Goal: Complete application form

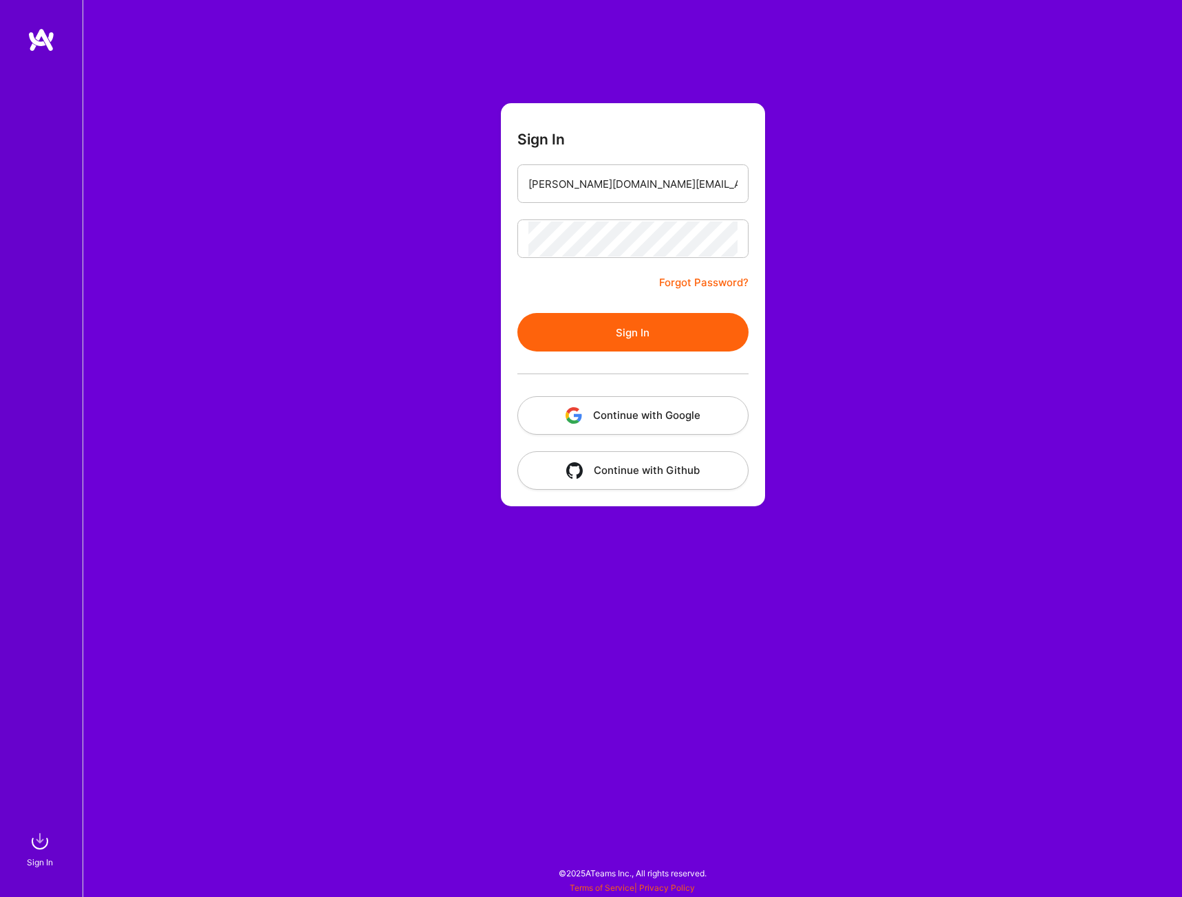
click at [517, 313] on button "Sign In" at bounding box center [632, 332] width 231 height 39
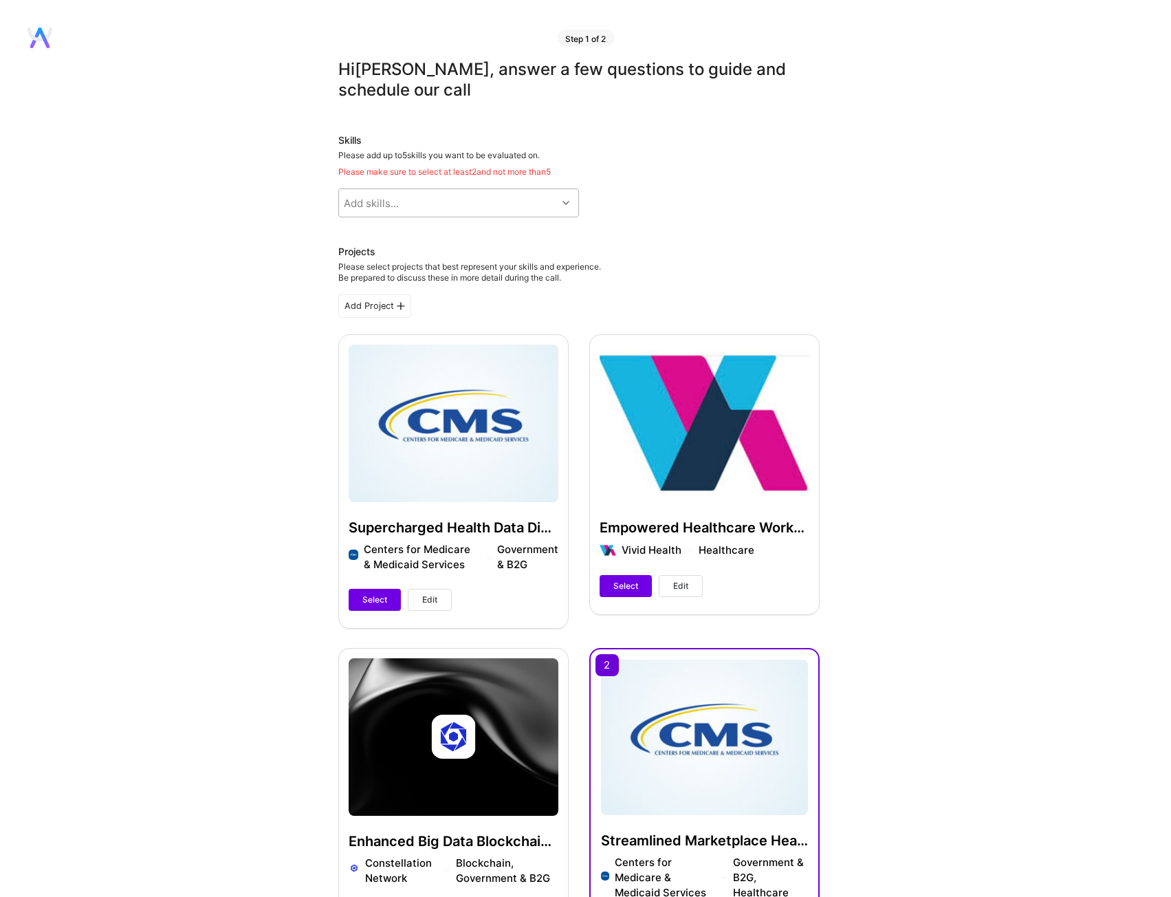
click at [449, 210] on div "Add skills..." at bounding box center [448, 203] width 218 height 28
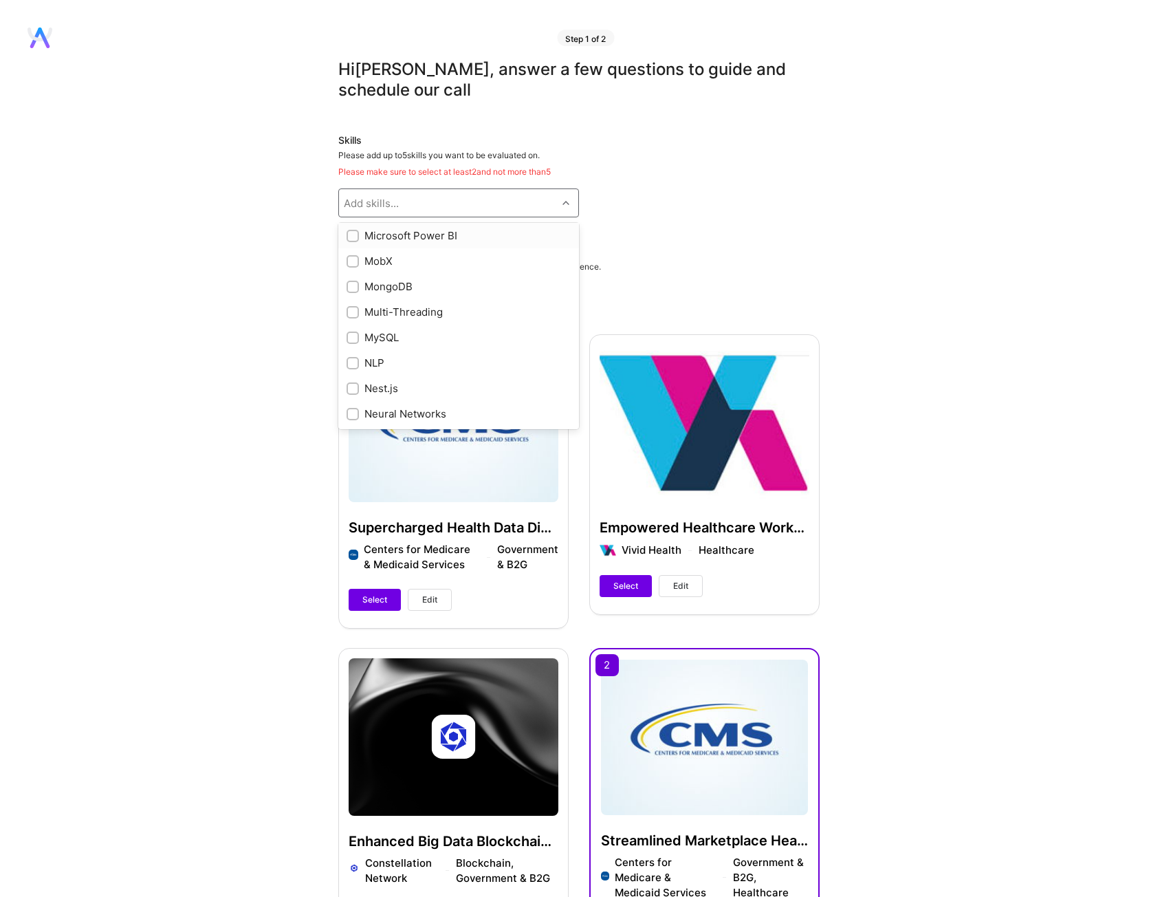
scroll to position [4815, 0]
click at [359, 332] on div "NLP" at bounding box center [459, 335] width 224 height 14
checkbox input "true"
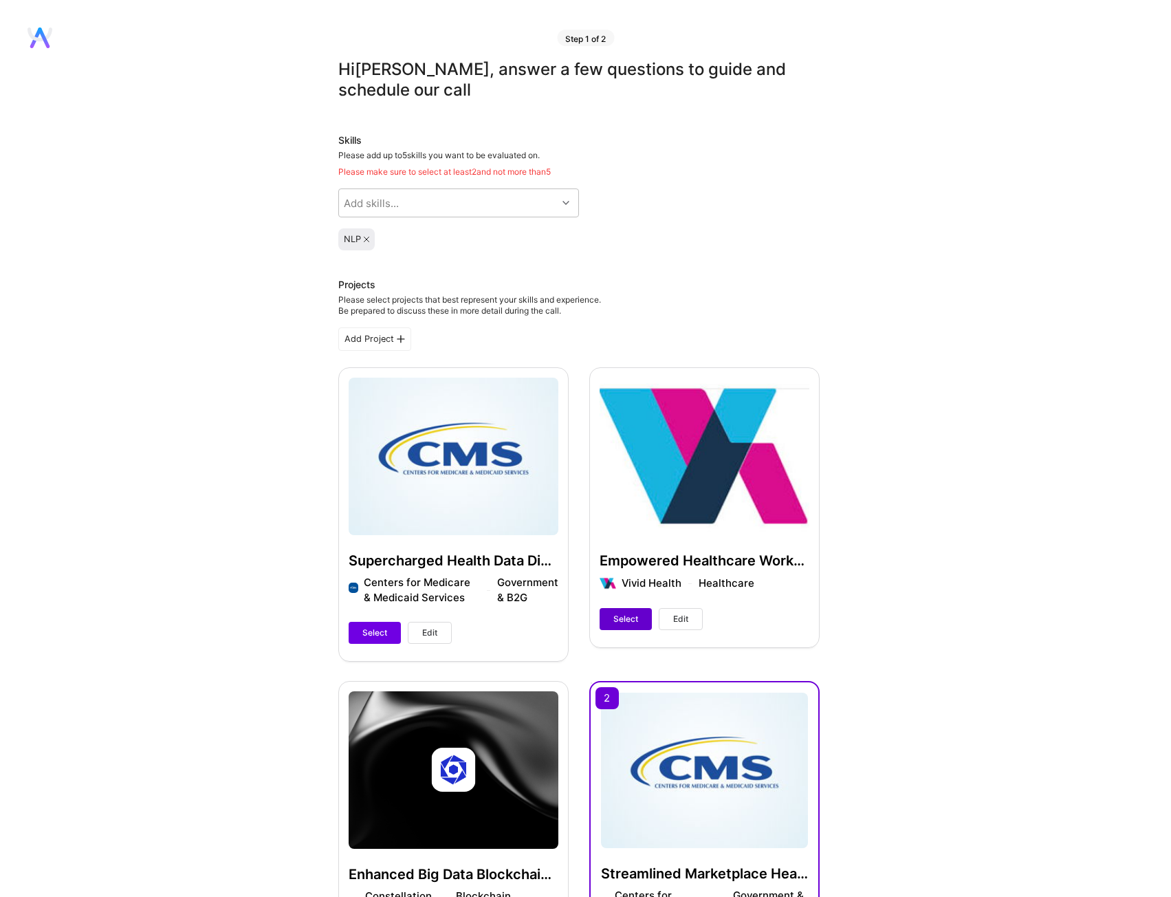
click at [628, 627] on button "Select" at bounding box center [626, 619] width 52 height 22
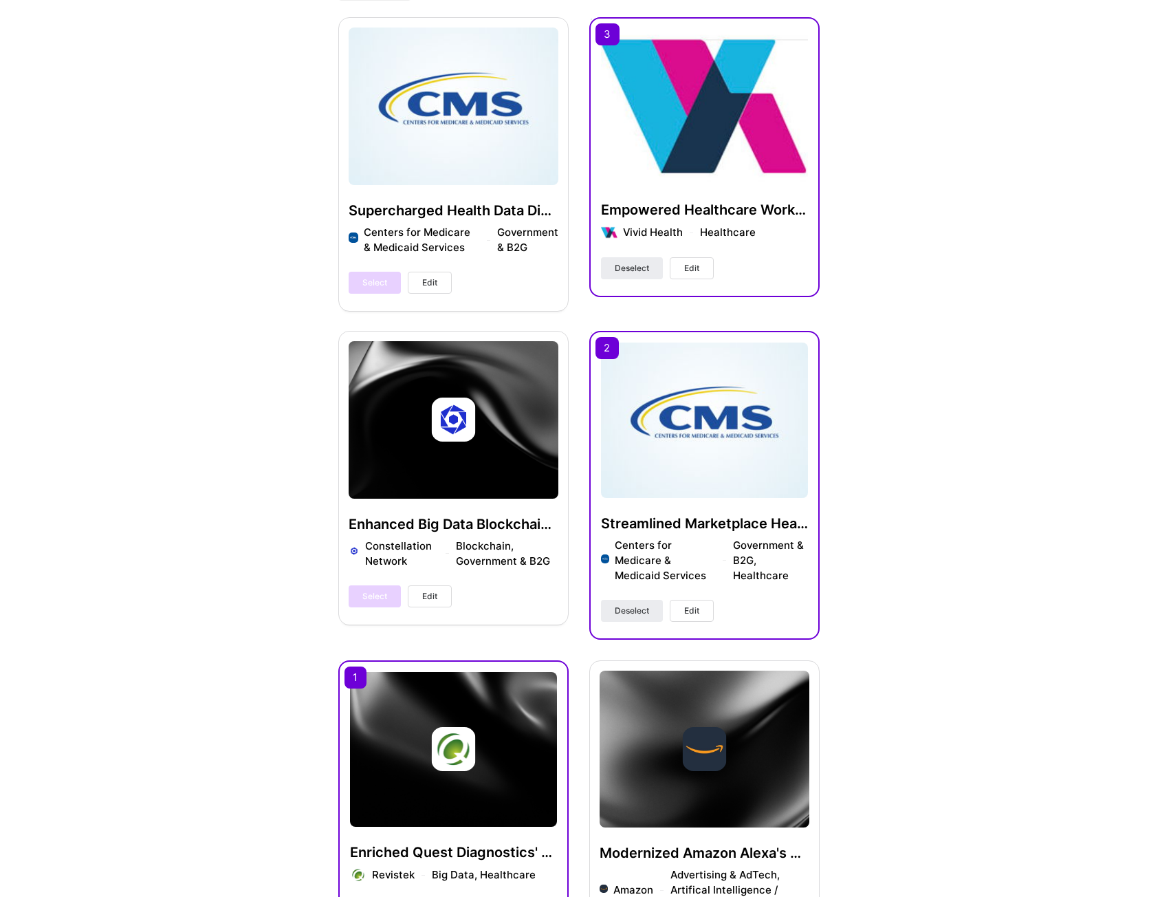
scroll to position [550, 0]
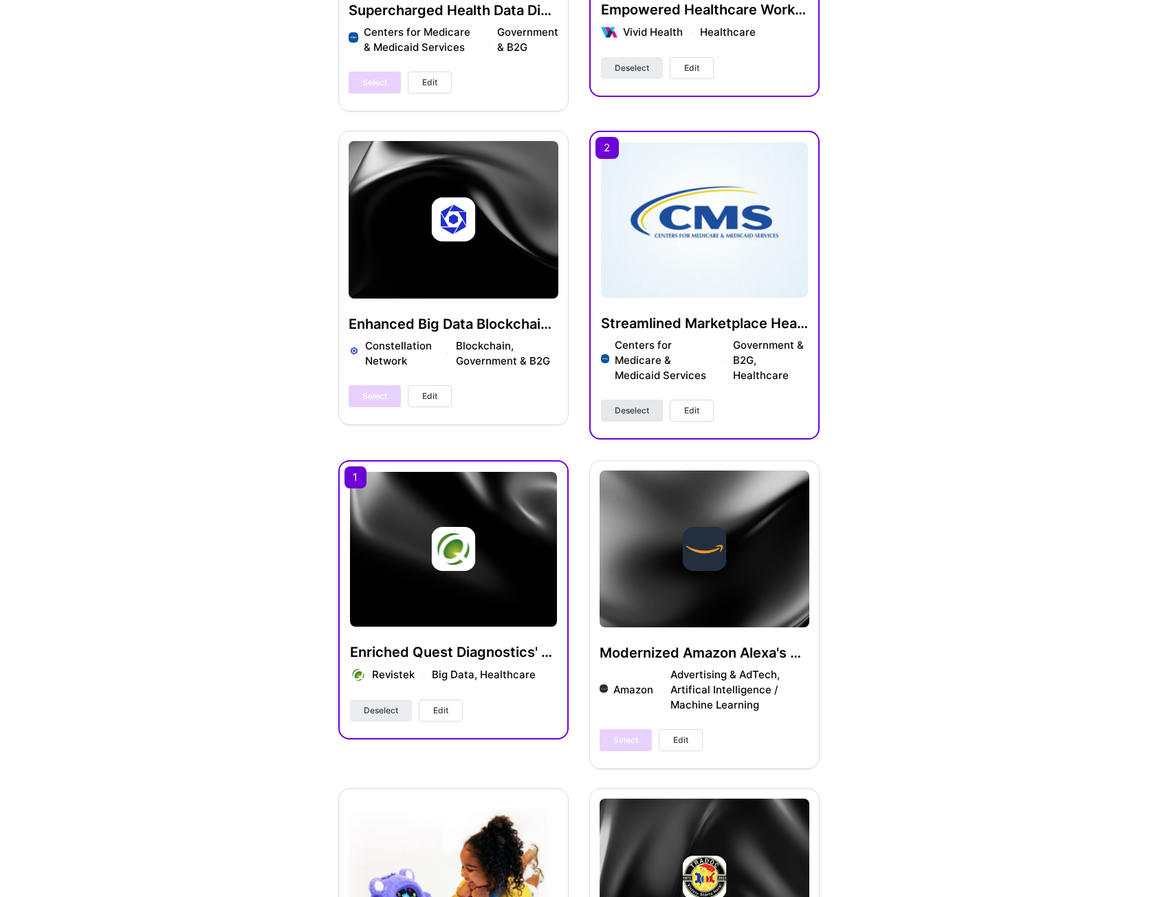
click at [638, 413] on span "Deselect" at bounding box center [632, 410] width 34 height 12
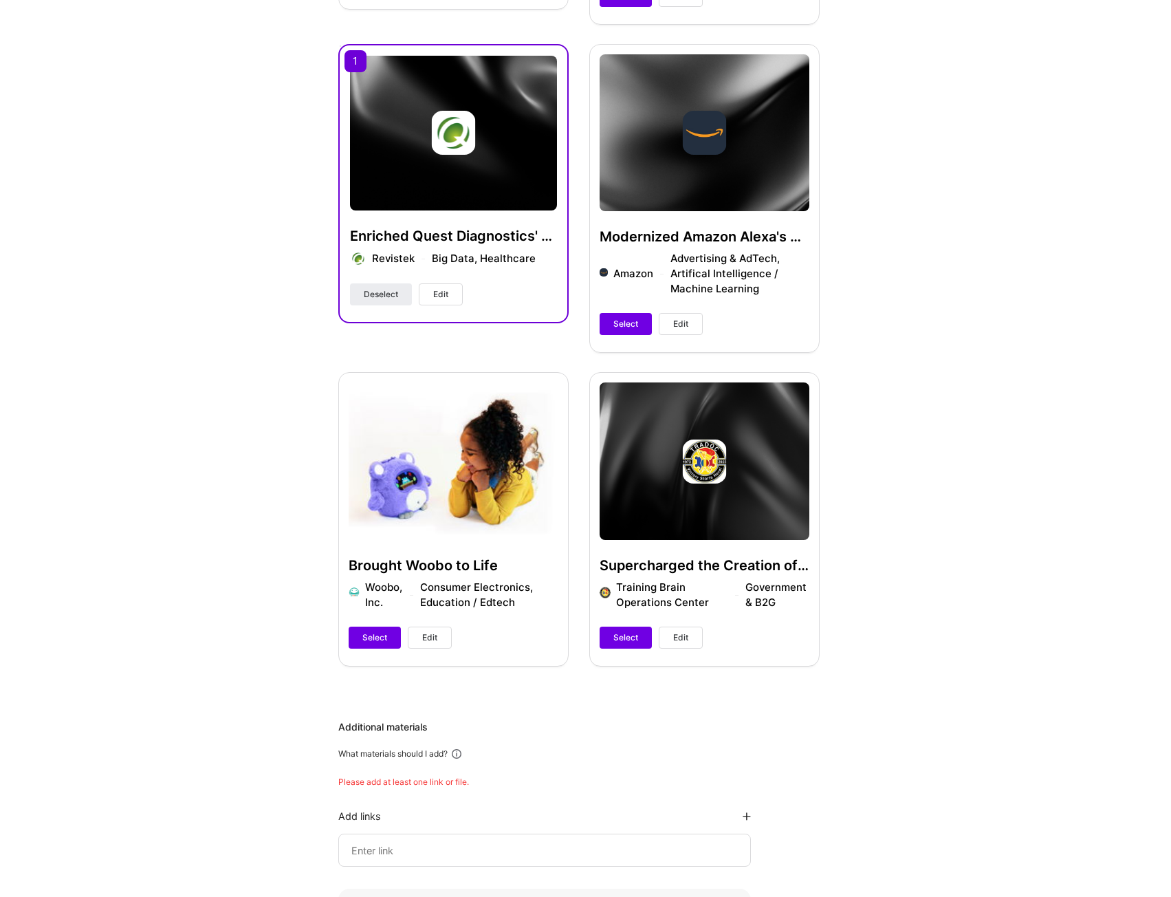
scroll to position [1032, 0]
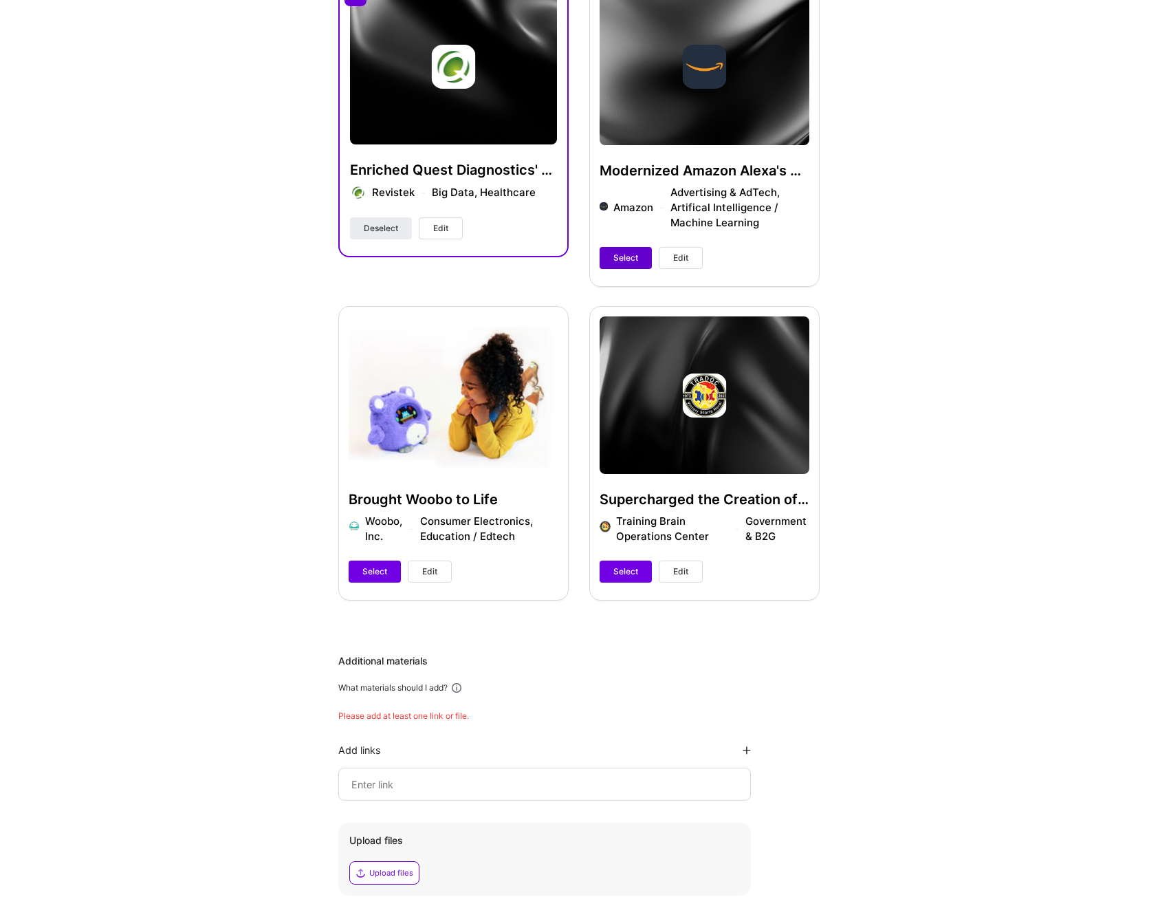
click at [635, 258] on span "Select" at bounding box center [626, 258] width 25 height 12
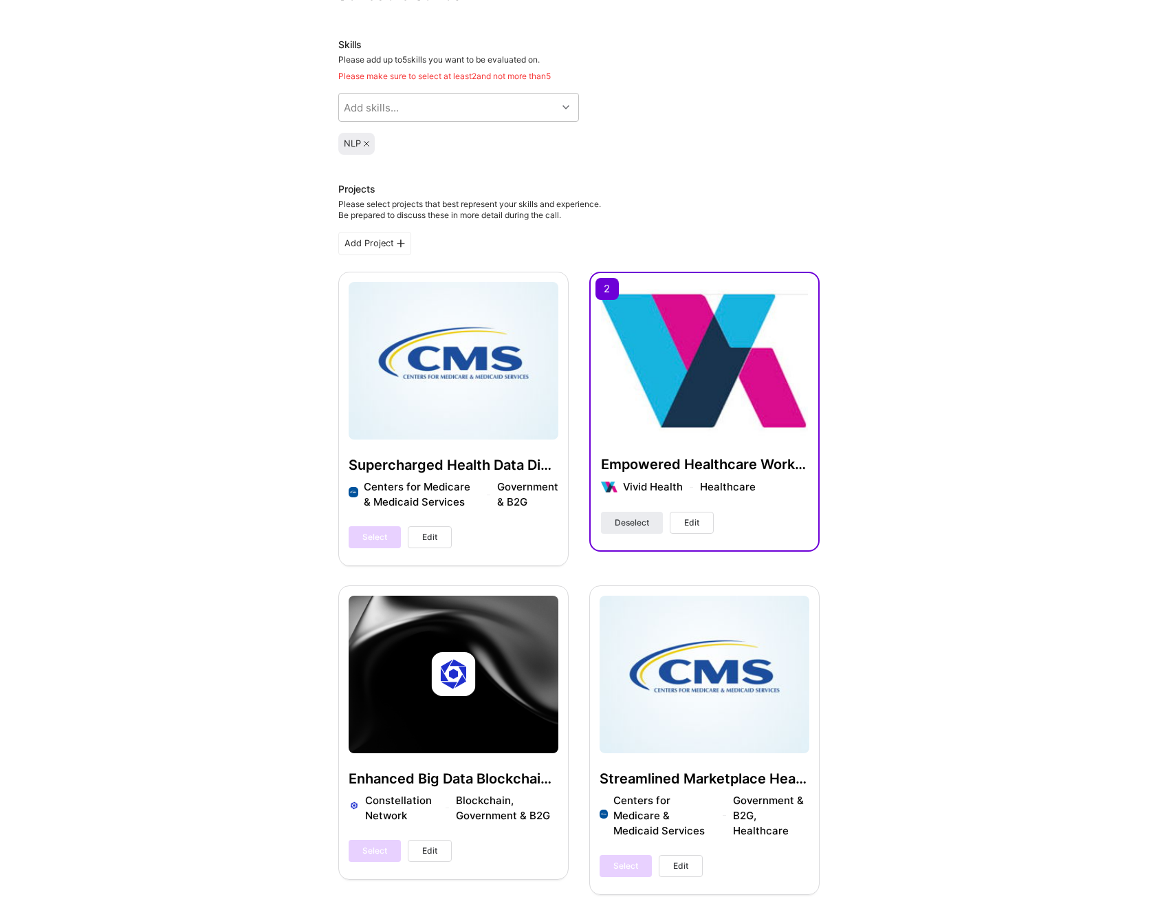
scroll to position [0, 0]
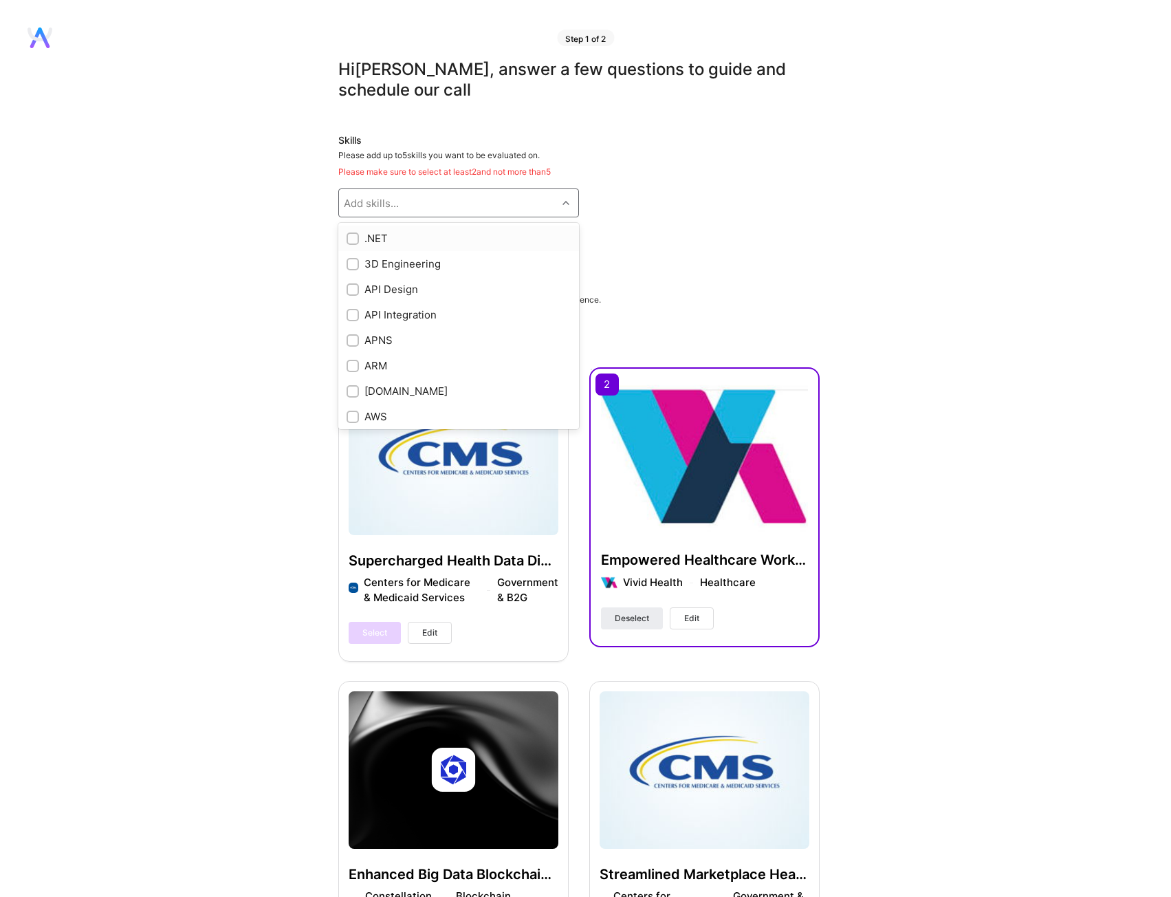
click at [440, 206] on div "Add skills..." at bounding box center [448, 203] width 218 height 28
drag, startPoint x: 349, startPoint y: 263, endPoint x: 357, endPoint y: 267, distance: 8.6
click at [350, 263] on input "checkbox" at bounding box center [354, 267] width 10 height 10
checkbox input "true"
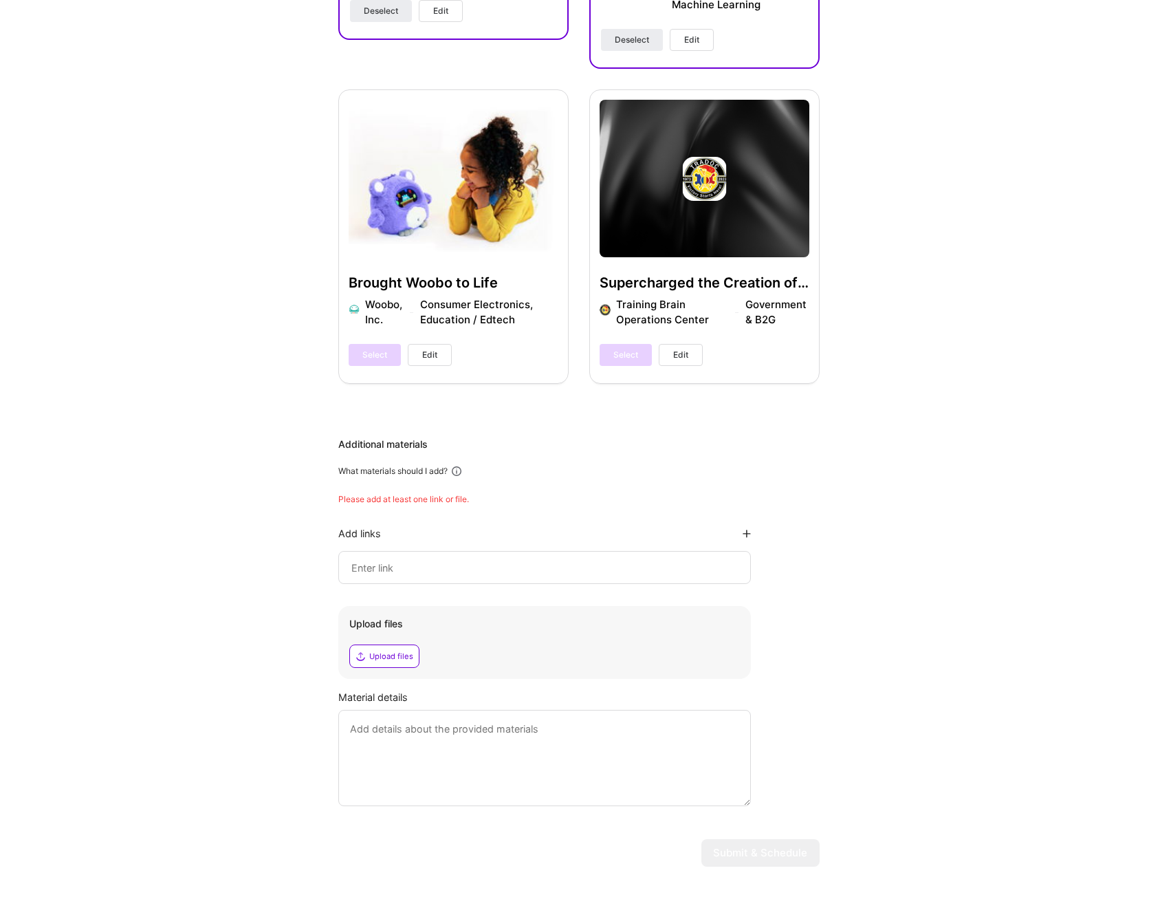
scroll to position [1259, 0]
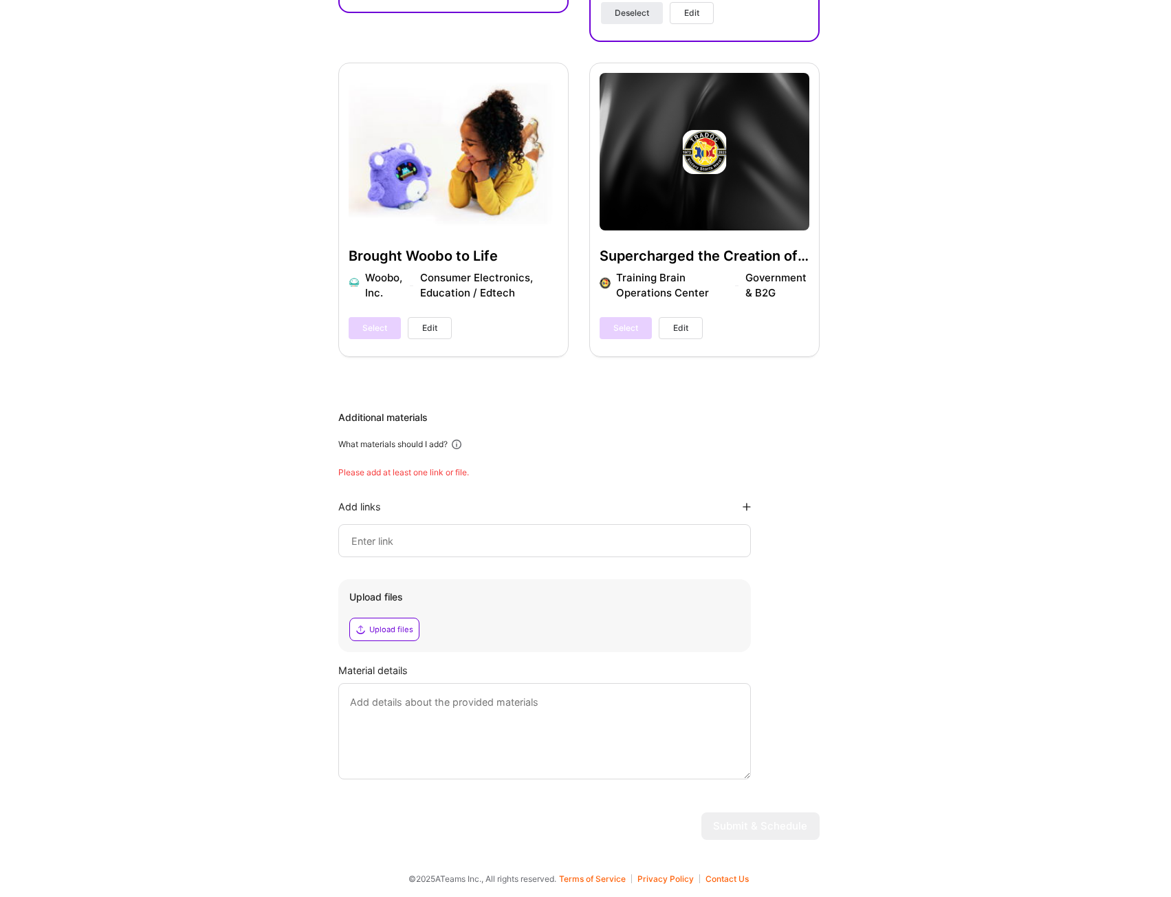
click at [433, 543] on input at bounding box center [544, 540] width 389 height 17
paste input "[URL][DOMAIN_NAME]"
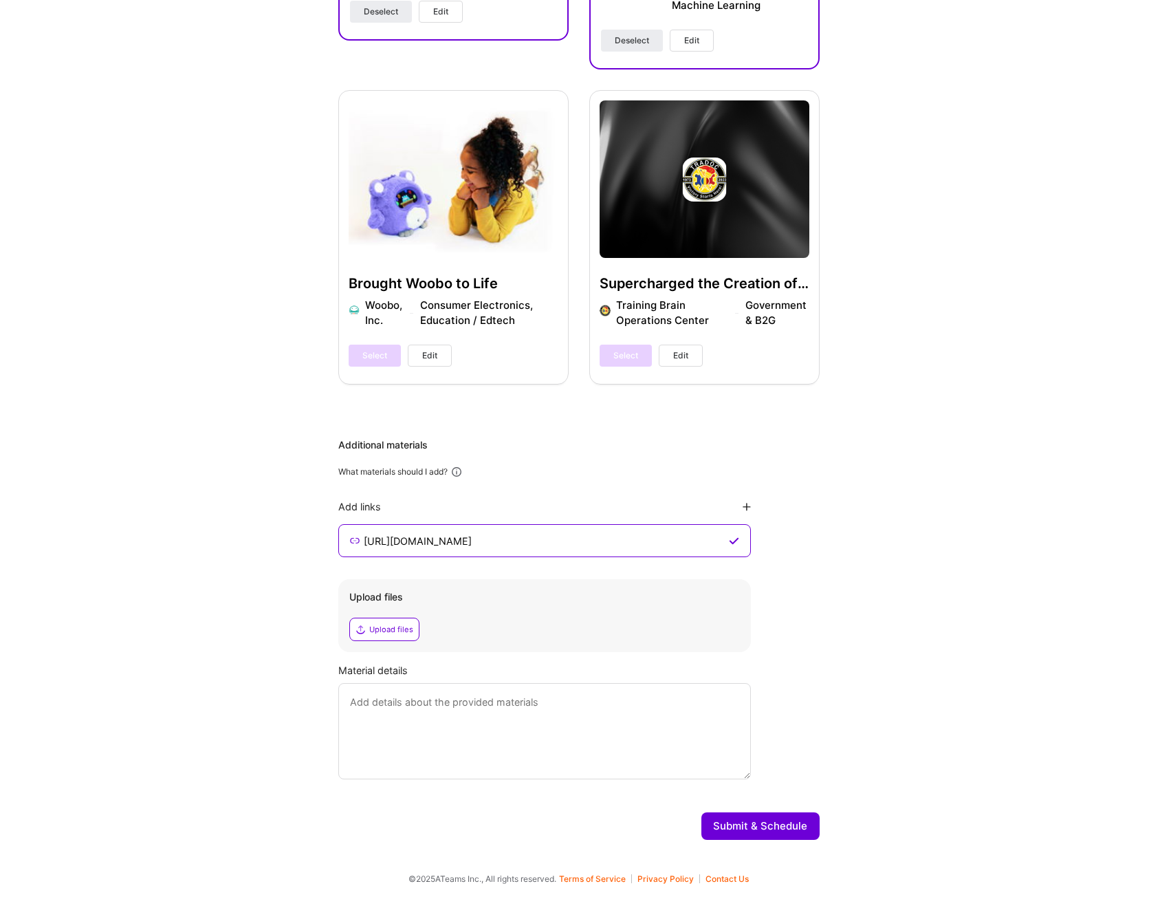
type input "[URL][DOMAIN_NAME]"
click at [484, 726] on textarea at bounding box center [544, 731] width 413 height 96
click at [470, 700] on textarea "Please read my blog on Airtificial Intelligence and NLP" at bounding box center [544, 731] width 413 height 96
type textarea "Please read my blog on Artificial Intelligence and NLP. I am quite proud of my …"
click at [771, 832] on button "Submit & Schedule" at bounding box center [761, 826] width 118 height 28
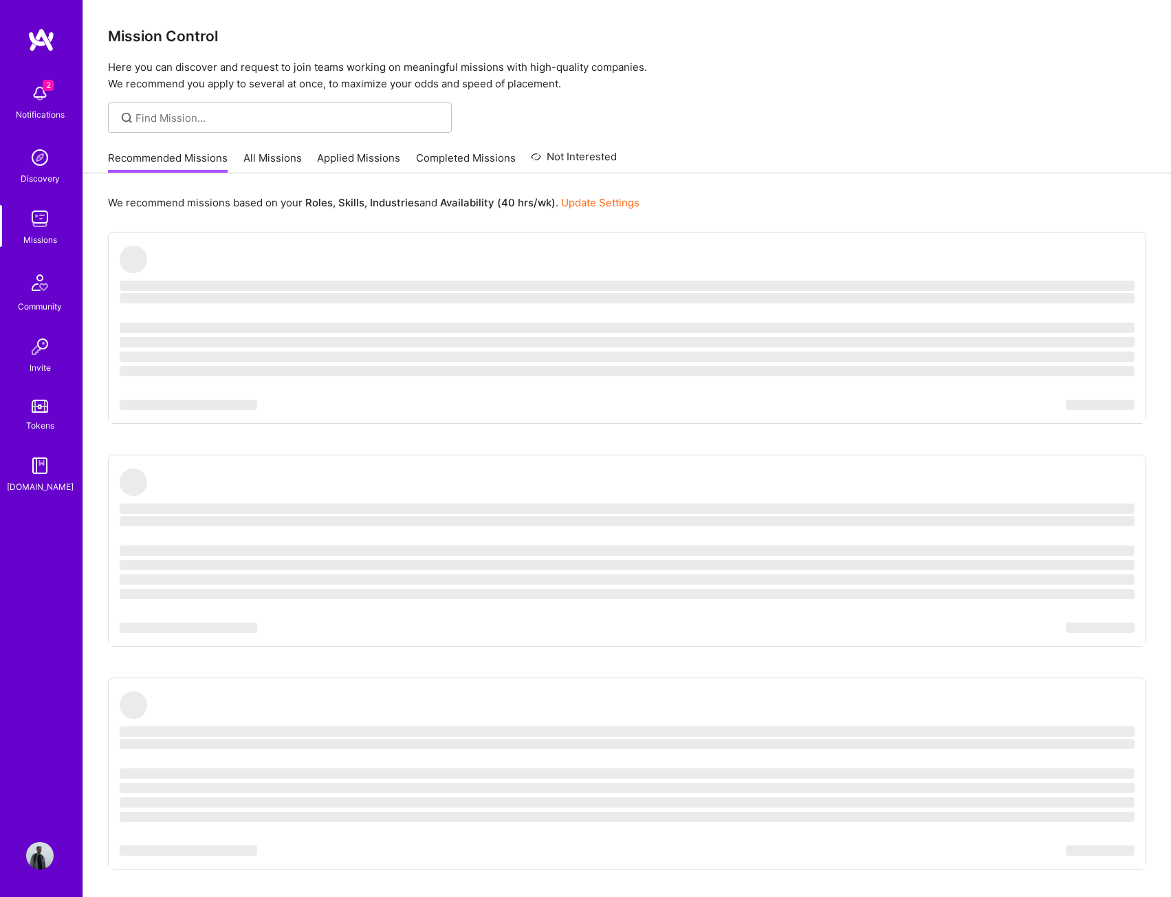
click at [37, 94] on img at bounding box center [40, 94] width 28 height 28
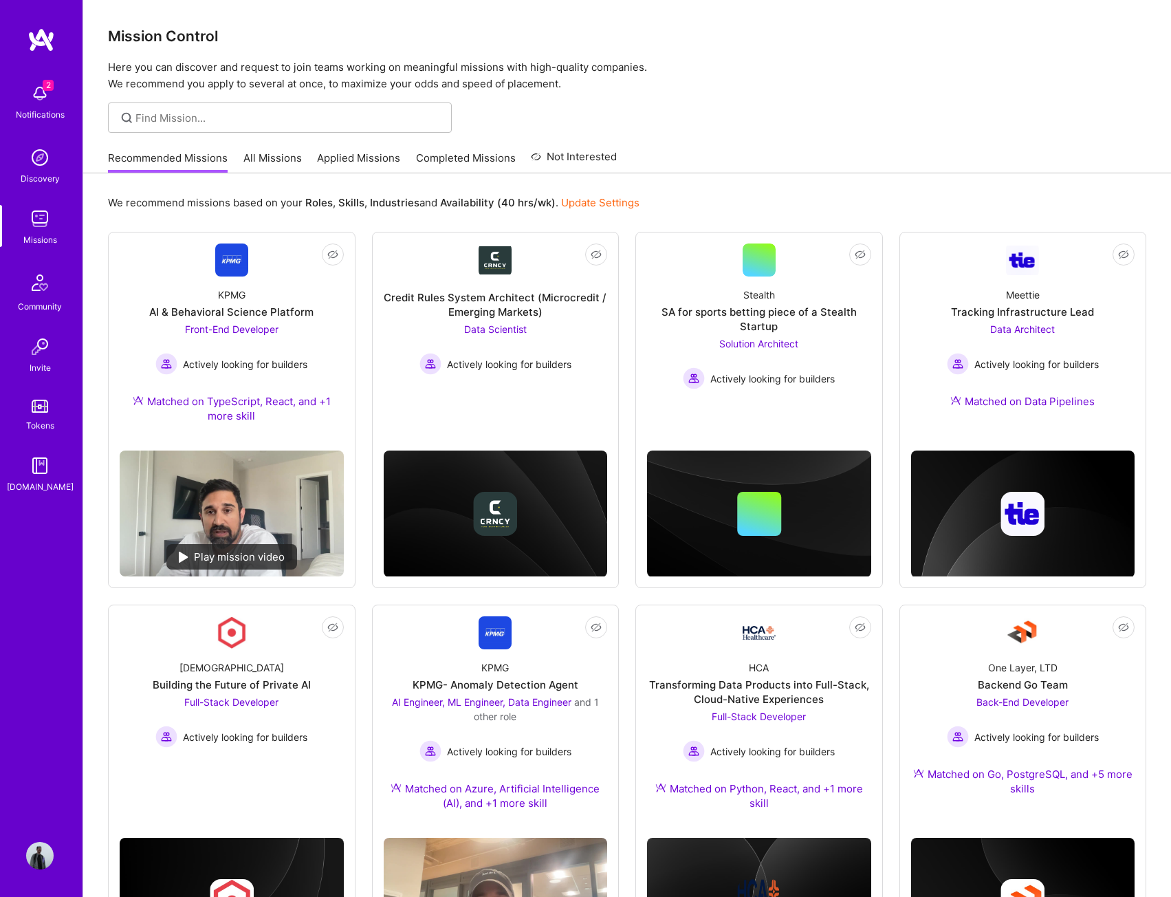
click at [539, 121] on div "2 2 Notifications Discovery Missions Community Invite Tokens [DOMAIN_NAME] Prof…" at bounding box center [585, 694] width 1171 height 1389
click at [46, 96] on img at bounding box center [40, 94] width 28 height 28
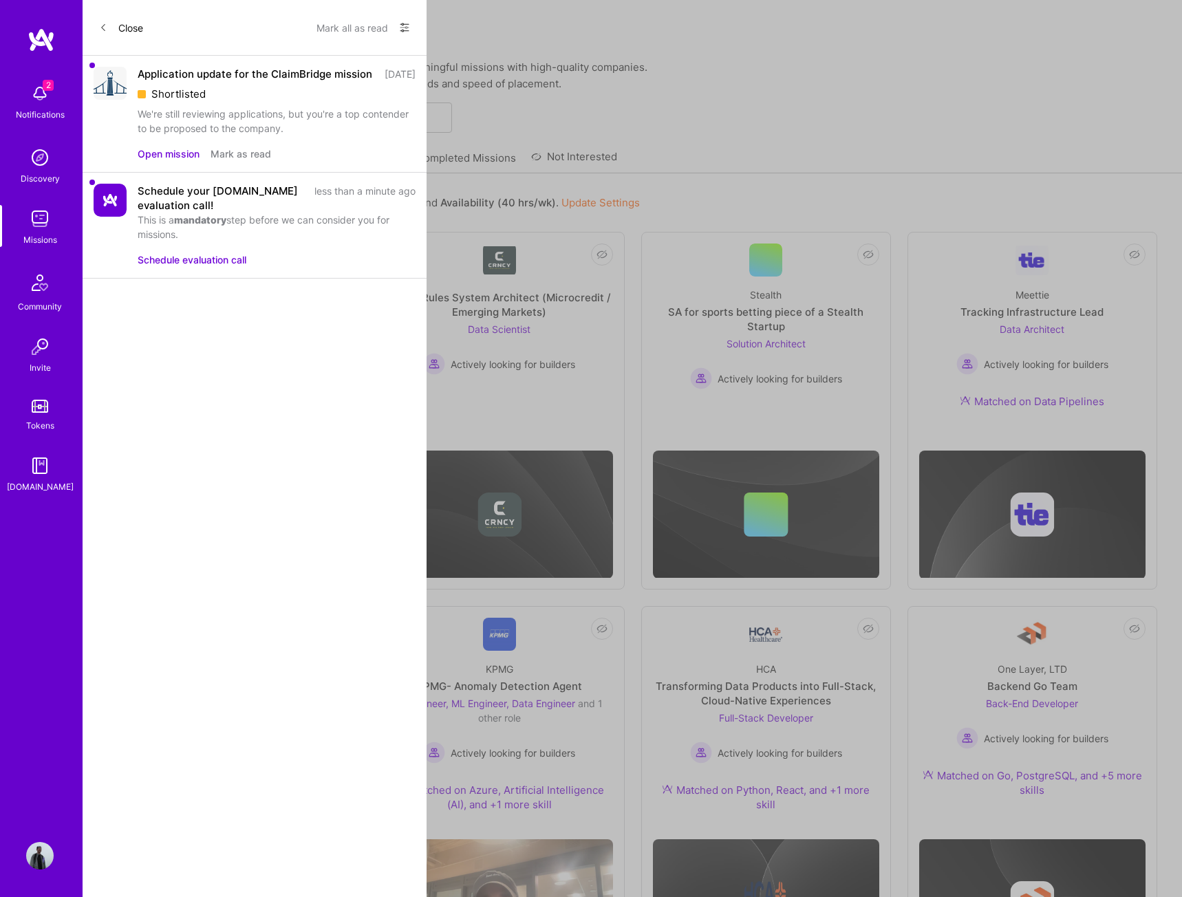
click at [349, 26] on button "Mark all as read" at bounding box center [352, 28] width 72 height 22
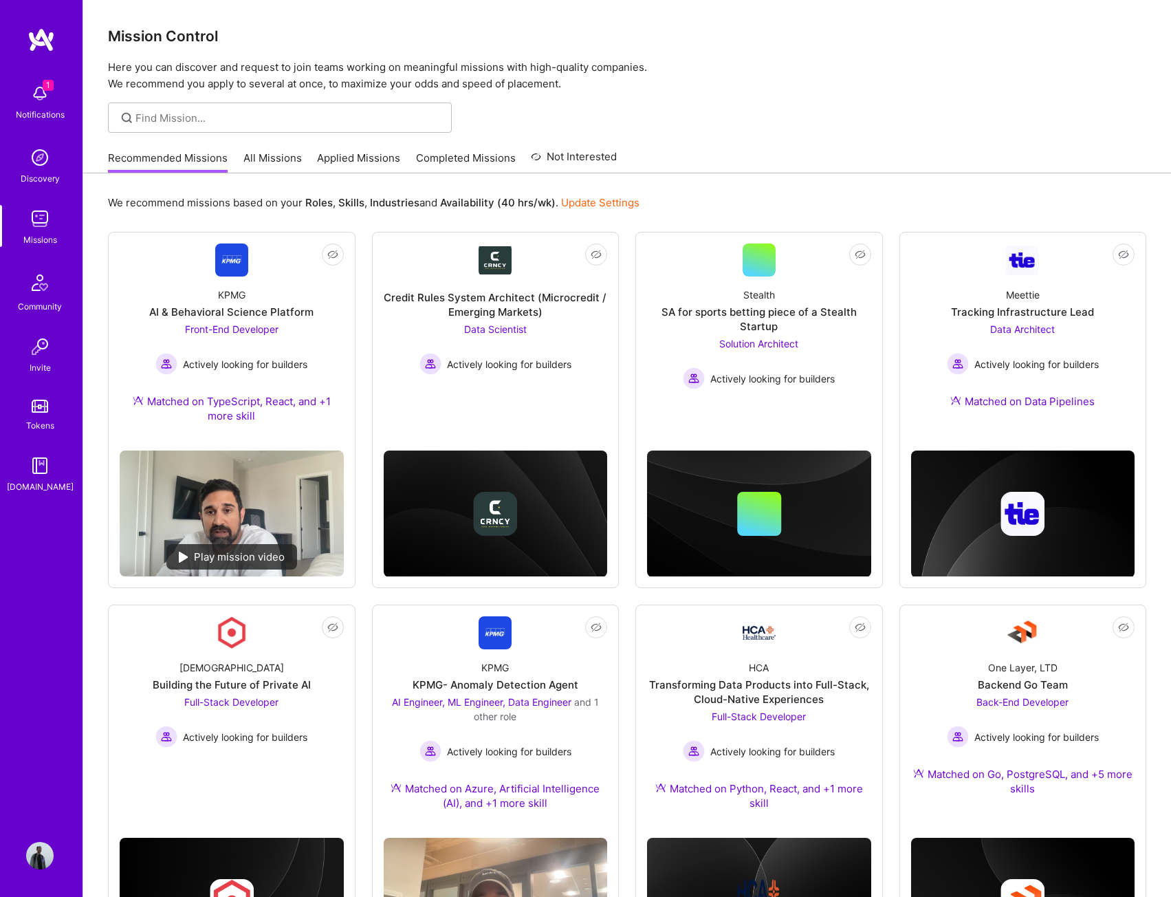
click at [667, 96] on div "1 1 Notifications Discovery Missions Community Invite Tokens [DOMAIN_NAME] Prof…" at bounding box center [585, 694] width 1171 height 1389
click at [45, 111] on div "Notifications" at bounding box center [40, 114] width 49 height 14
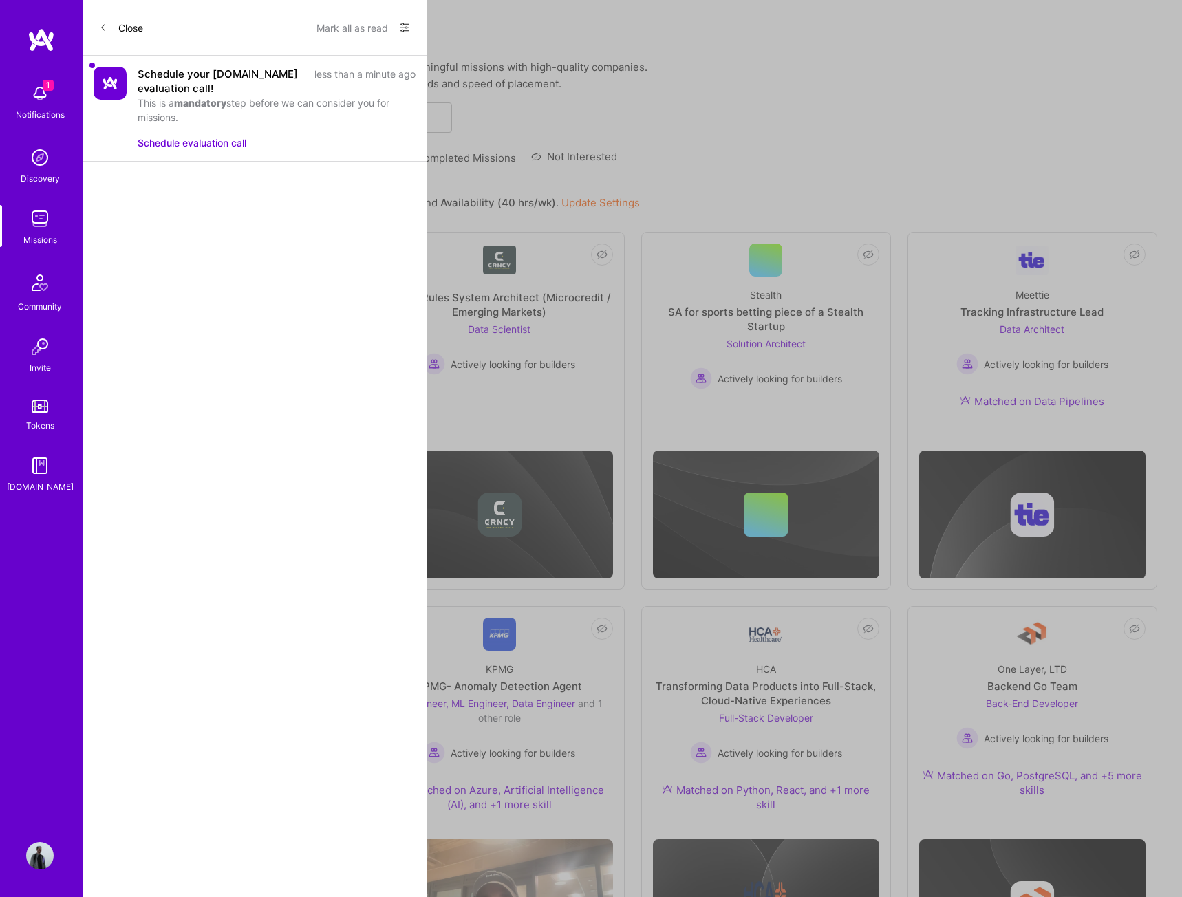
click at [217, 147] on button "Schedule evaluation call" at bounding box center [192, 143] width 109 height 14
click at [282, 292] on div "Close Mark all as read Show all notifications Show unread notifications only Sc…" at bounding box center [255, 448] width 344 height 897
